Goal: Communication & Community: Answer question/provide support

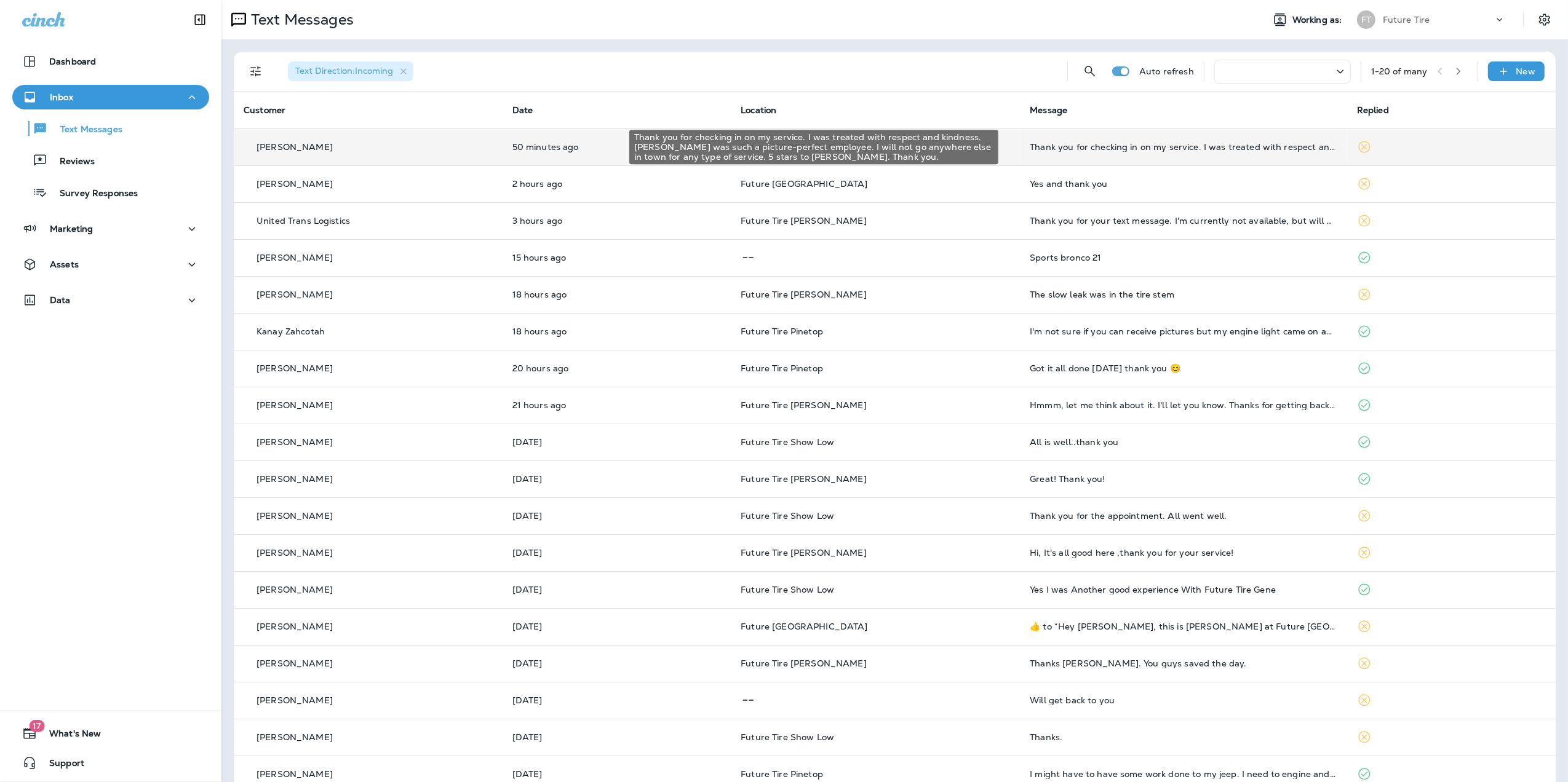
click at [1126, 149] on div "Thank you for checking in on my service. I was treated with respect and kindnes…" at bounding box center [1184, 147] width 308 height 10
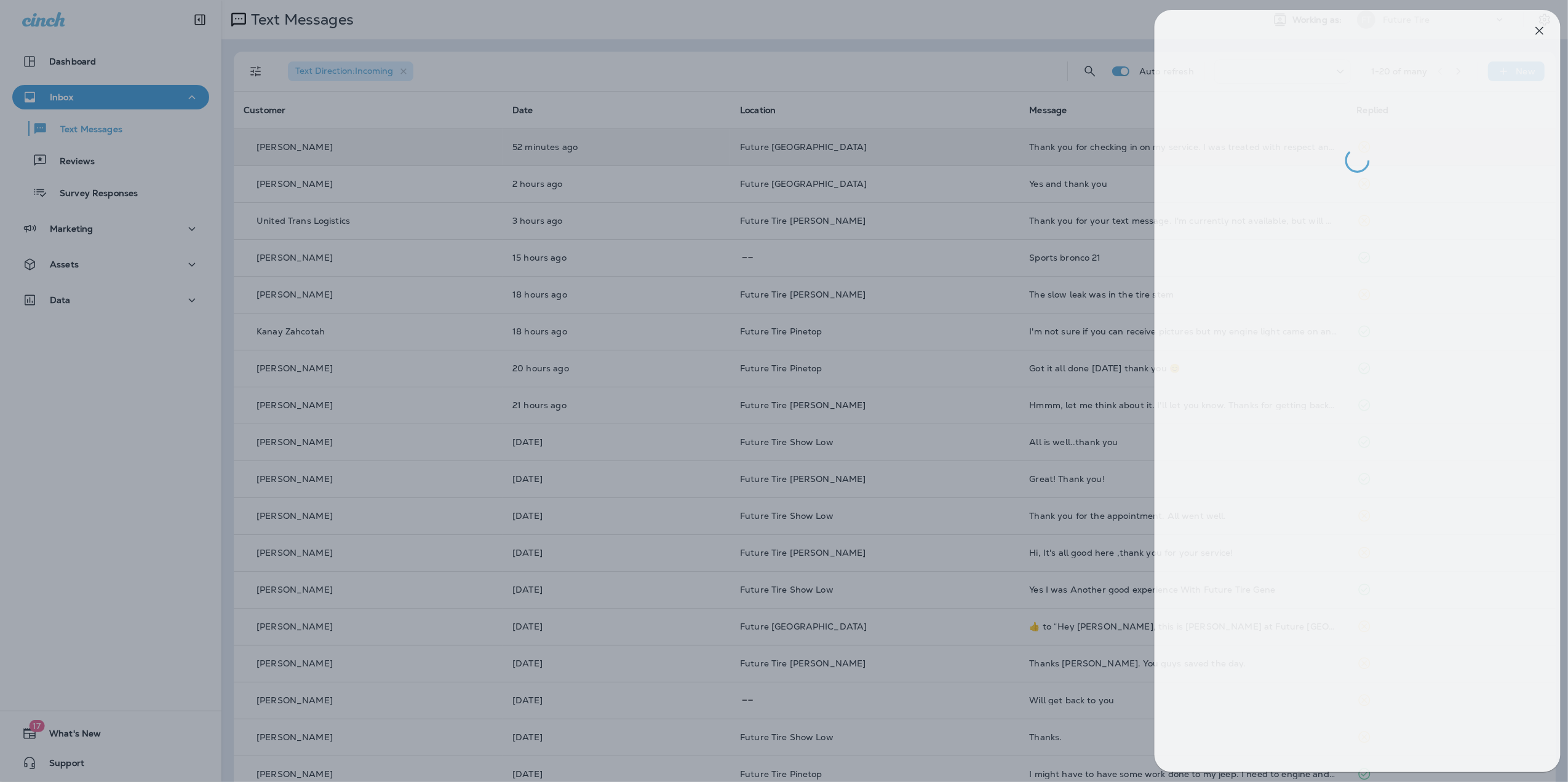
click at [898, 445] on div at bounding box center [792, 391] width 1568 height 782
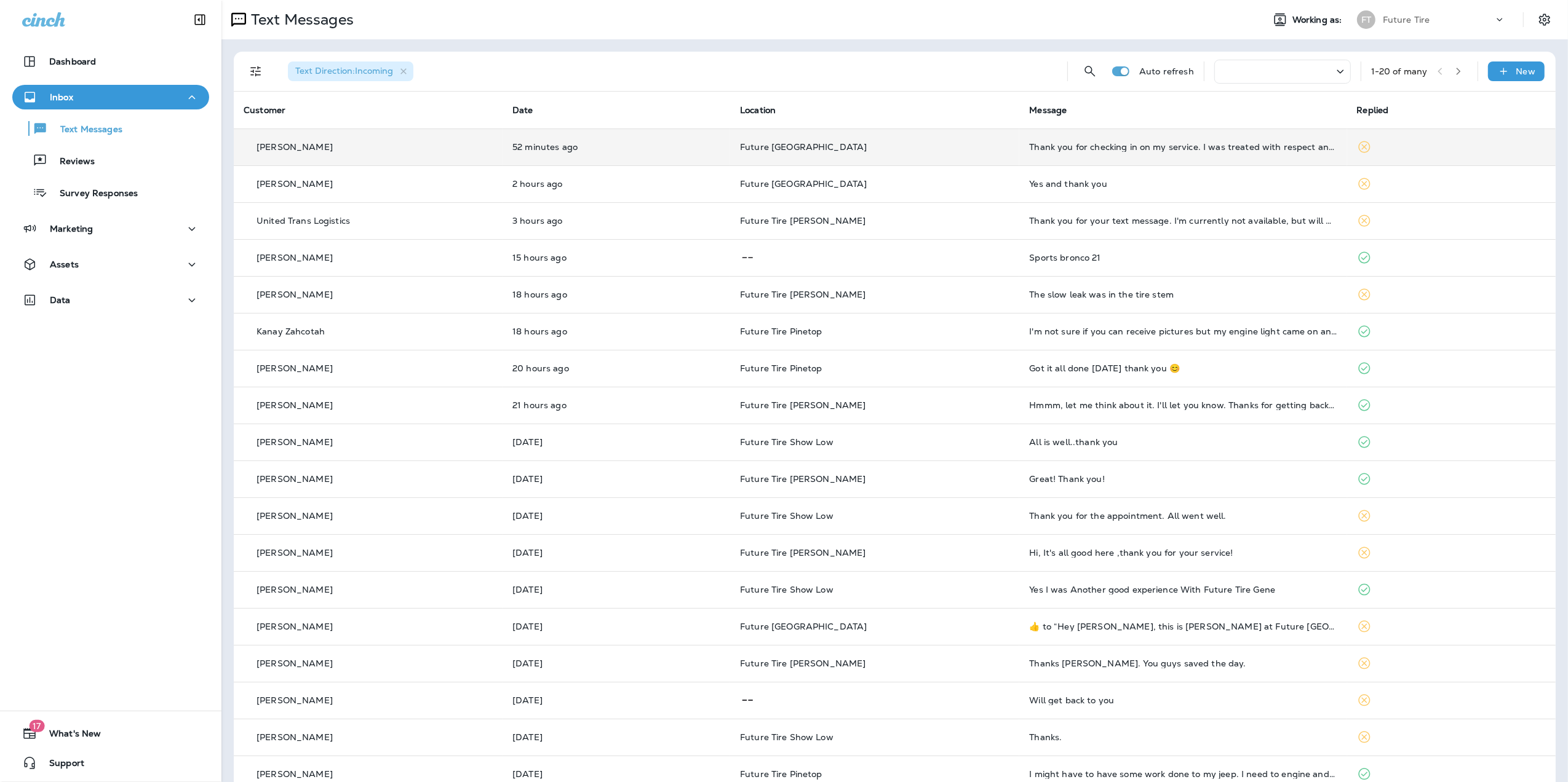
click at [1083, 408] on div "Hmmm, let me think about it. I'll let you know. Thanks for getting back to me." at bounding box center [1183, 405] width 308 height 10
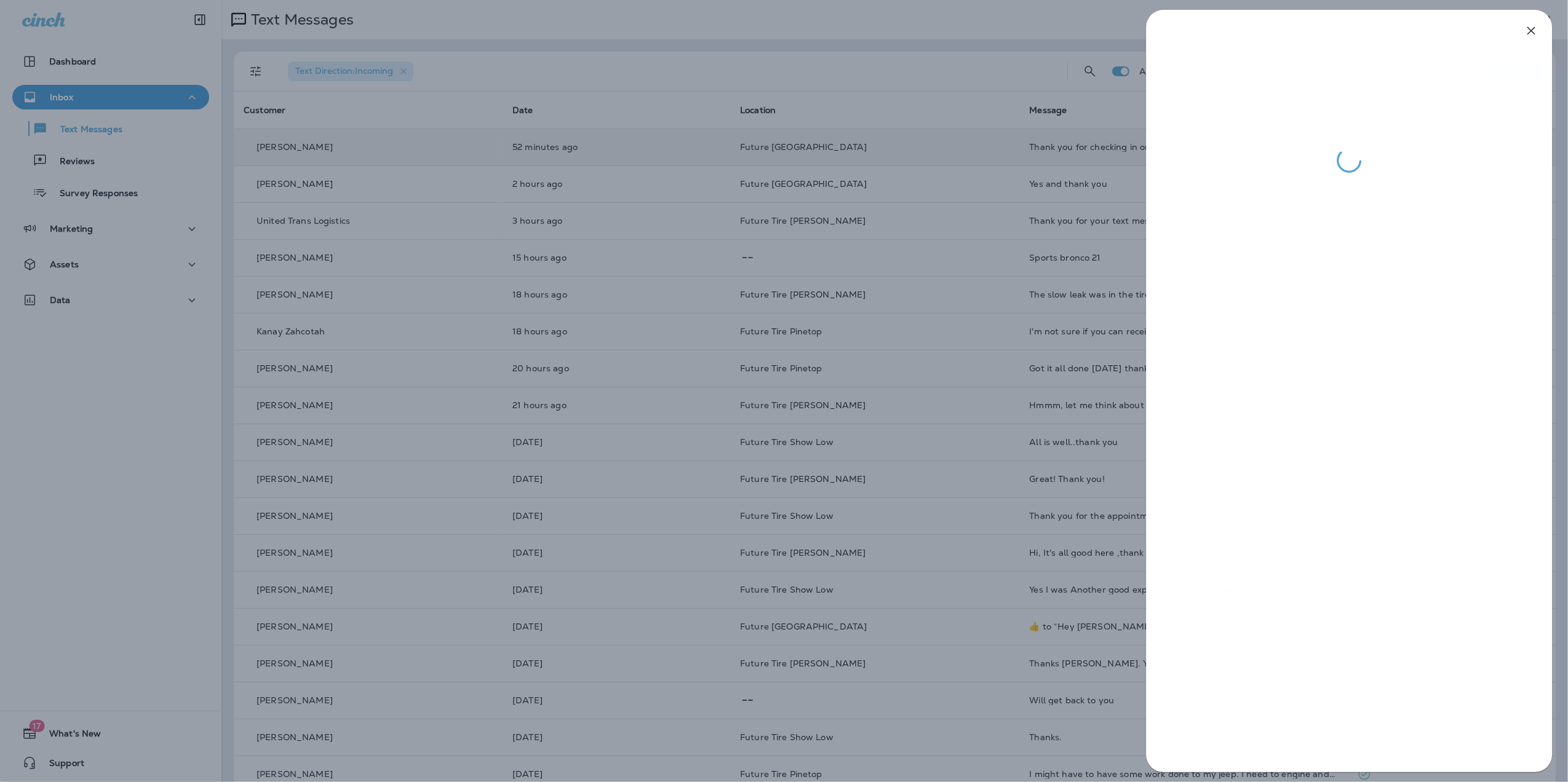
click at [956, 414] on div at bounding box center [784, 391] width 1568 height 782
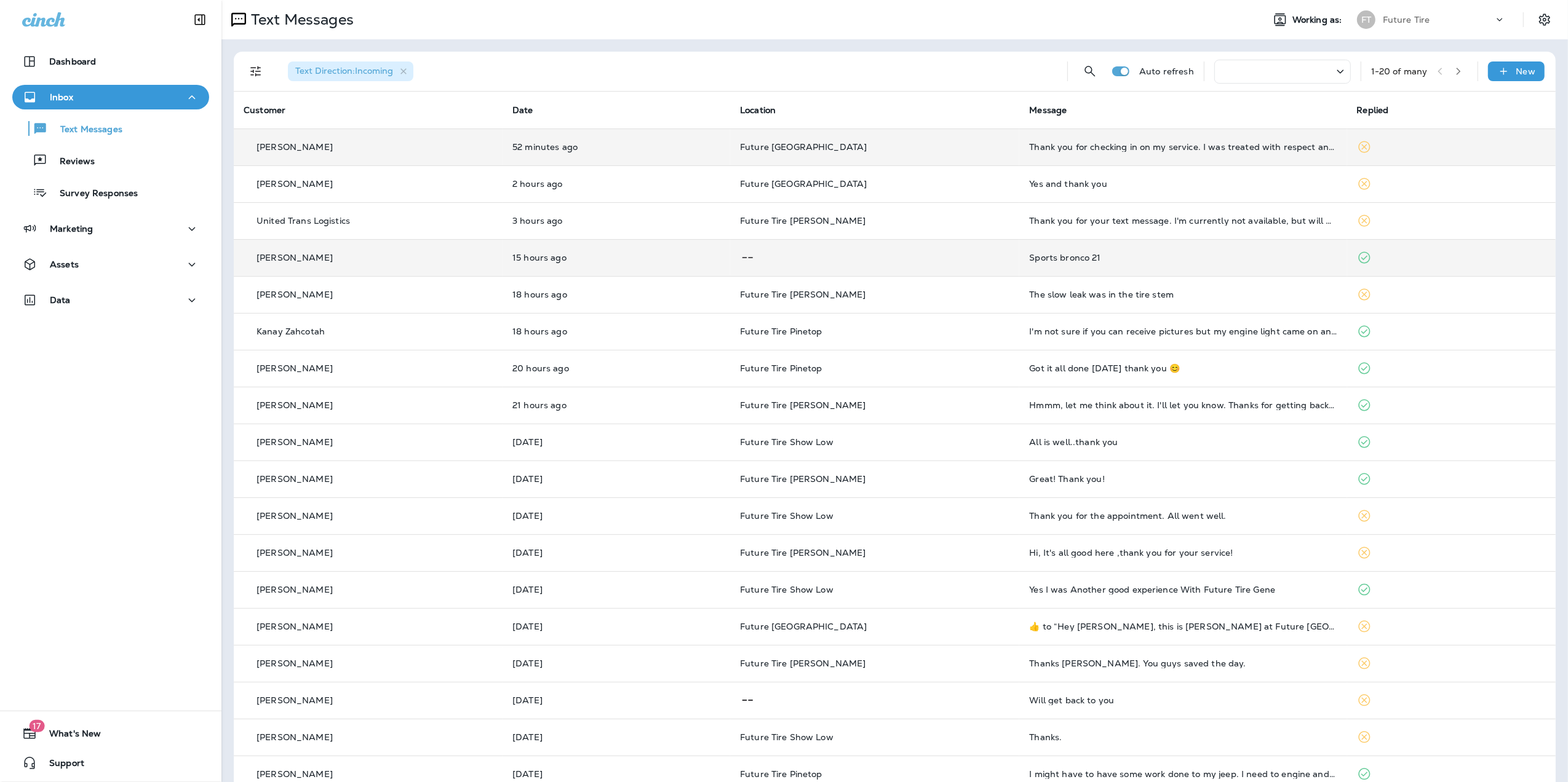
click at [1071, 256] on div "Sports bronco 21" at bounding box center [1183, 258] width 308 height 10
